Goal: Task Accomplishment & Management: Use online tool/utility

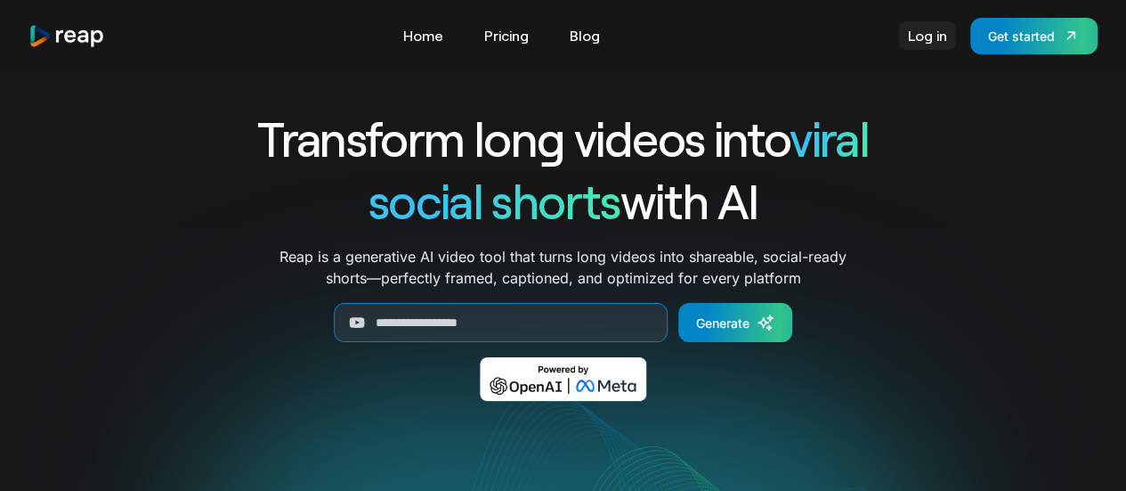
click at [938, 43] on link "Log in" at bounding box center [927, 35] width 57 height 28
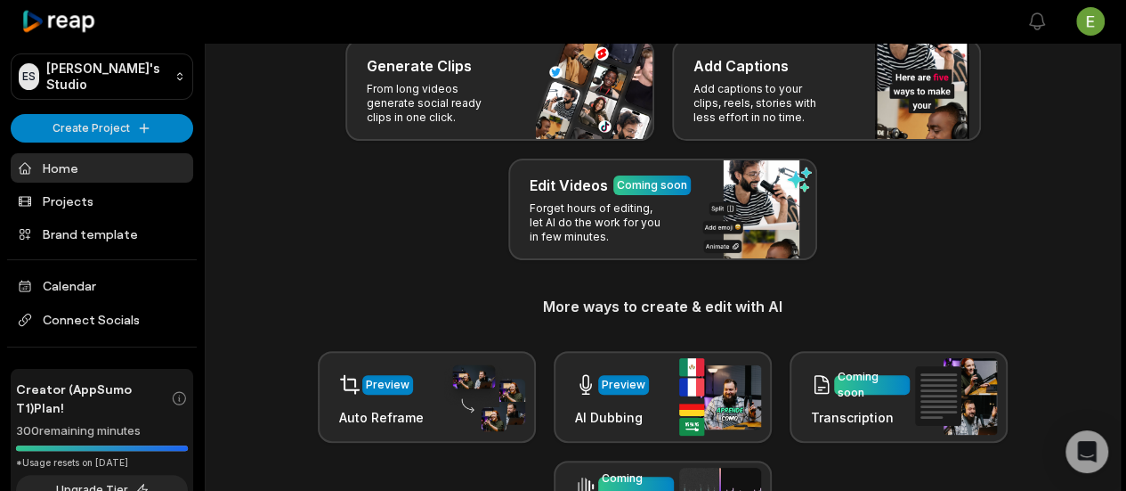
scroll to position [356, 0]
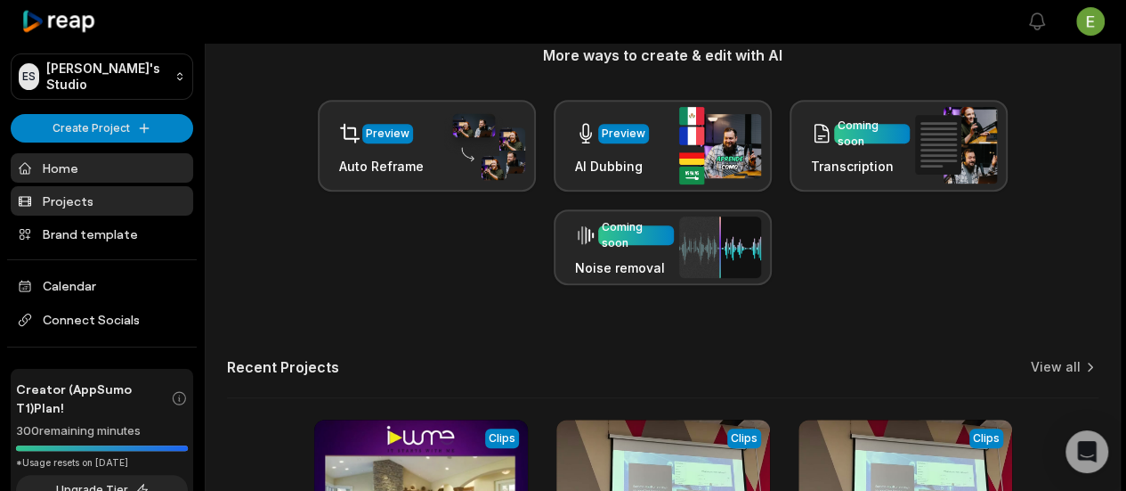
click at [100, 191] on link "Projects" at bounding box center [102, 200] width 183 height 29
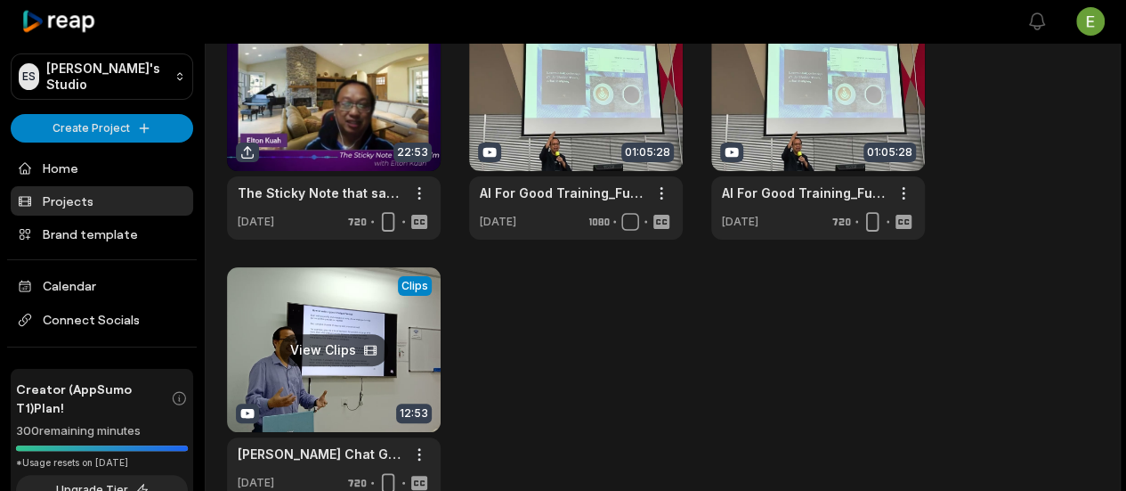
scroll to position [64, 0]
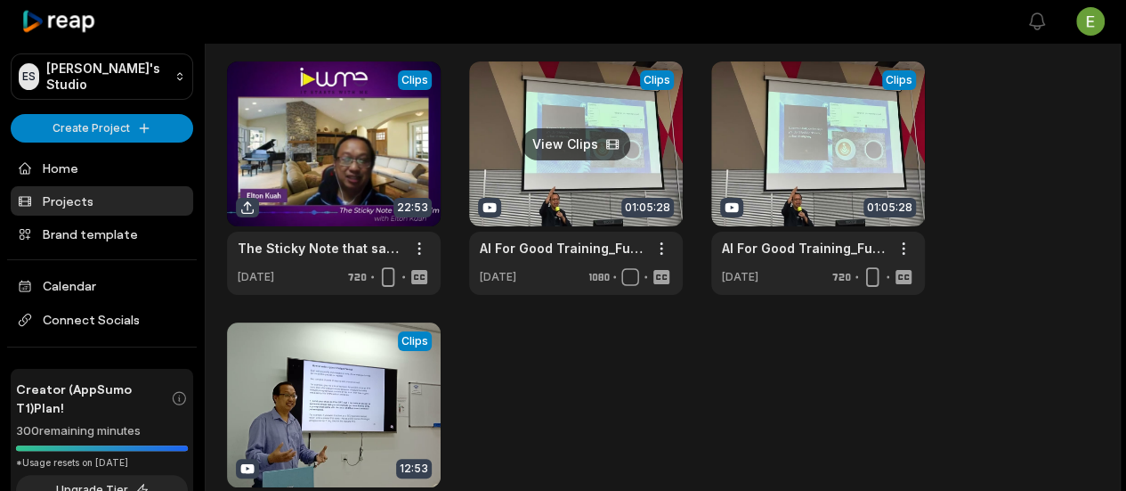
click at [586, 150] on link at bounding box center [576, 177] width 214 height 233
click at [604, 140] on link at bounding box center [576, 177] width 214 height 233
click at [595, 145] on link at bounding box center [576, 177] width 214 height 233
click at [547, 190] on link at bounding box center [576, 177] width 214 height 233
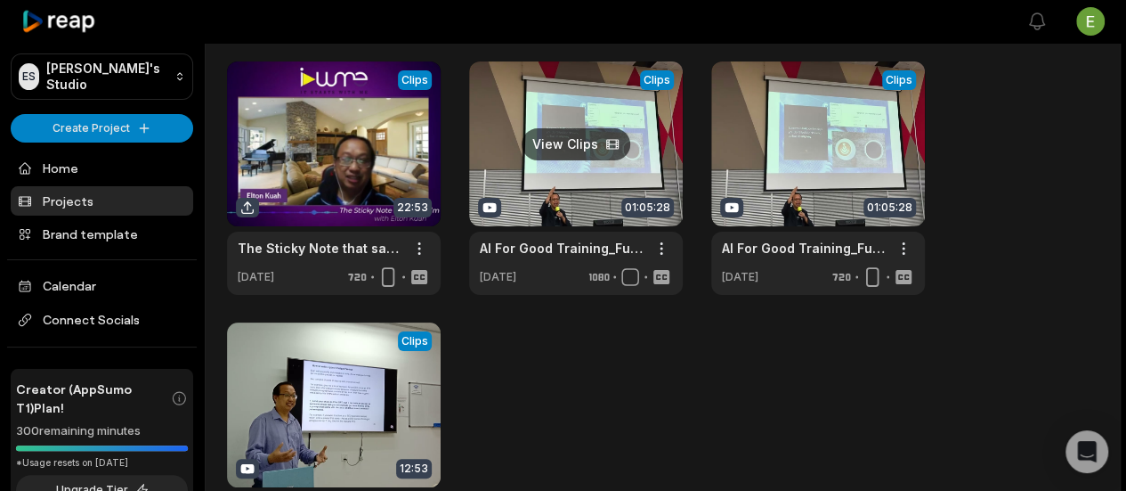
click at [621, 134] on link at bounding box center [576, 177] width 214 height 233
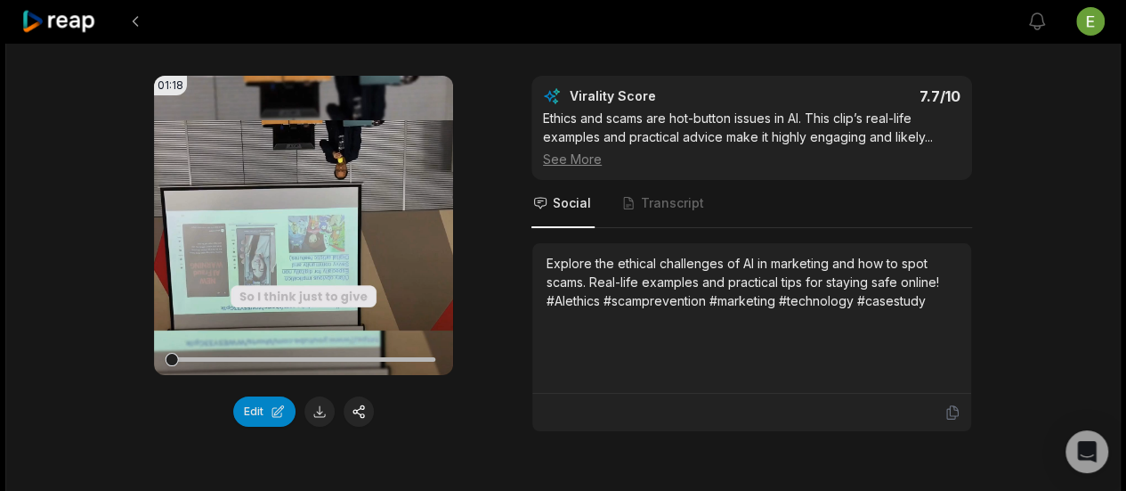
scroll to position [3829, 0]
